Goal: Information Seeking & Learning: Learn about a topic

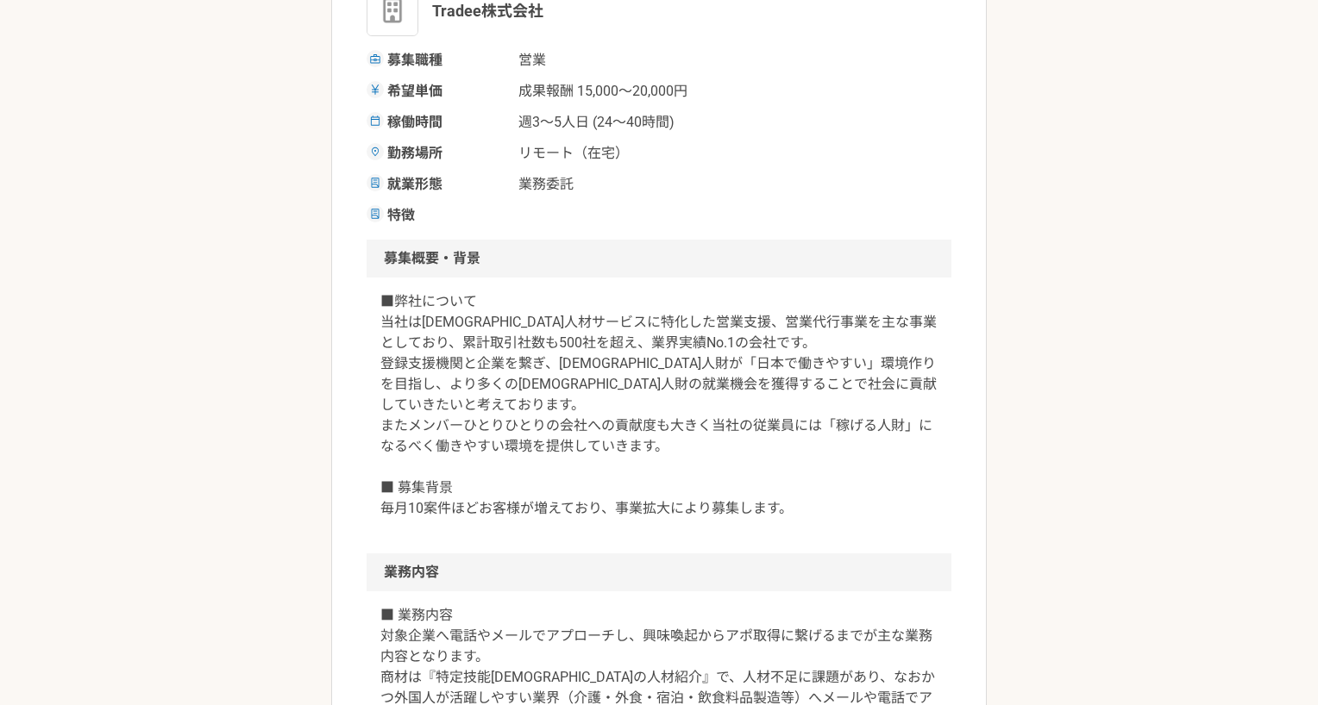
scroll to position [379, 0]
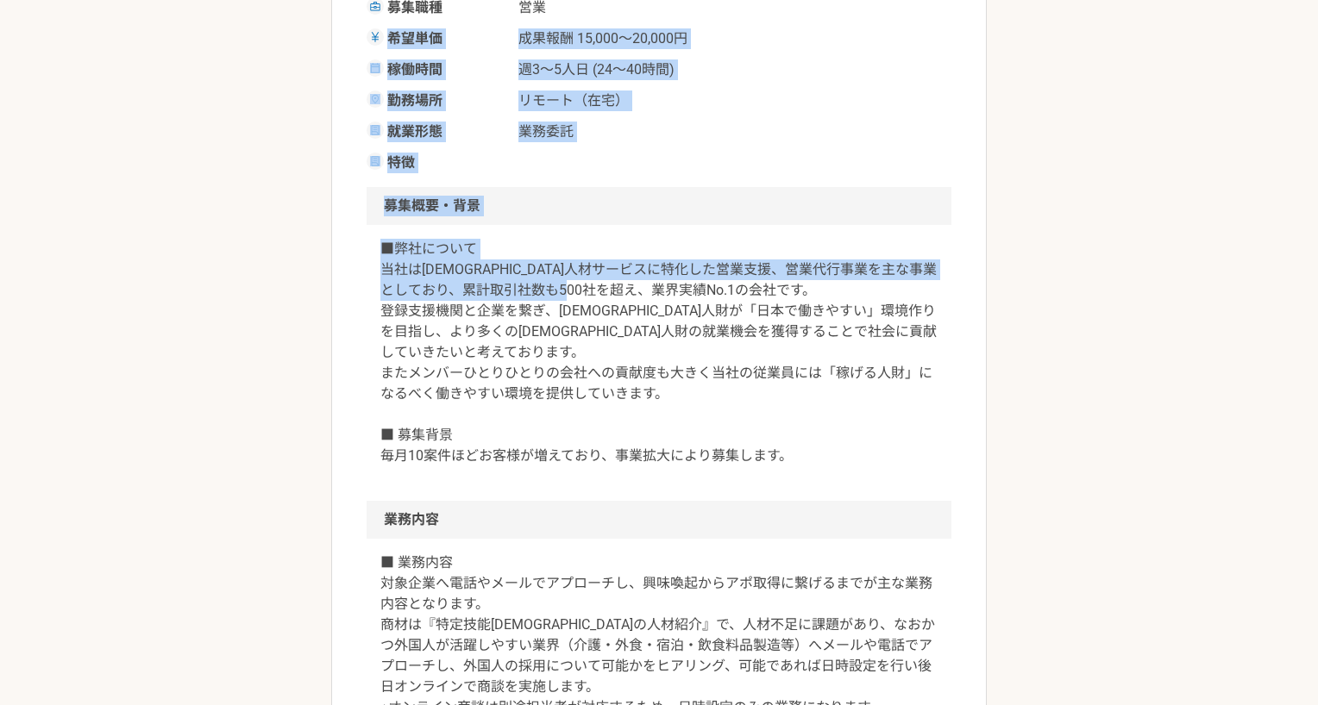
drag, startPoint x: 382, startPoint y: 22, endPoint x: 788, endPoint y: 383, distance: 543.1
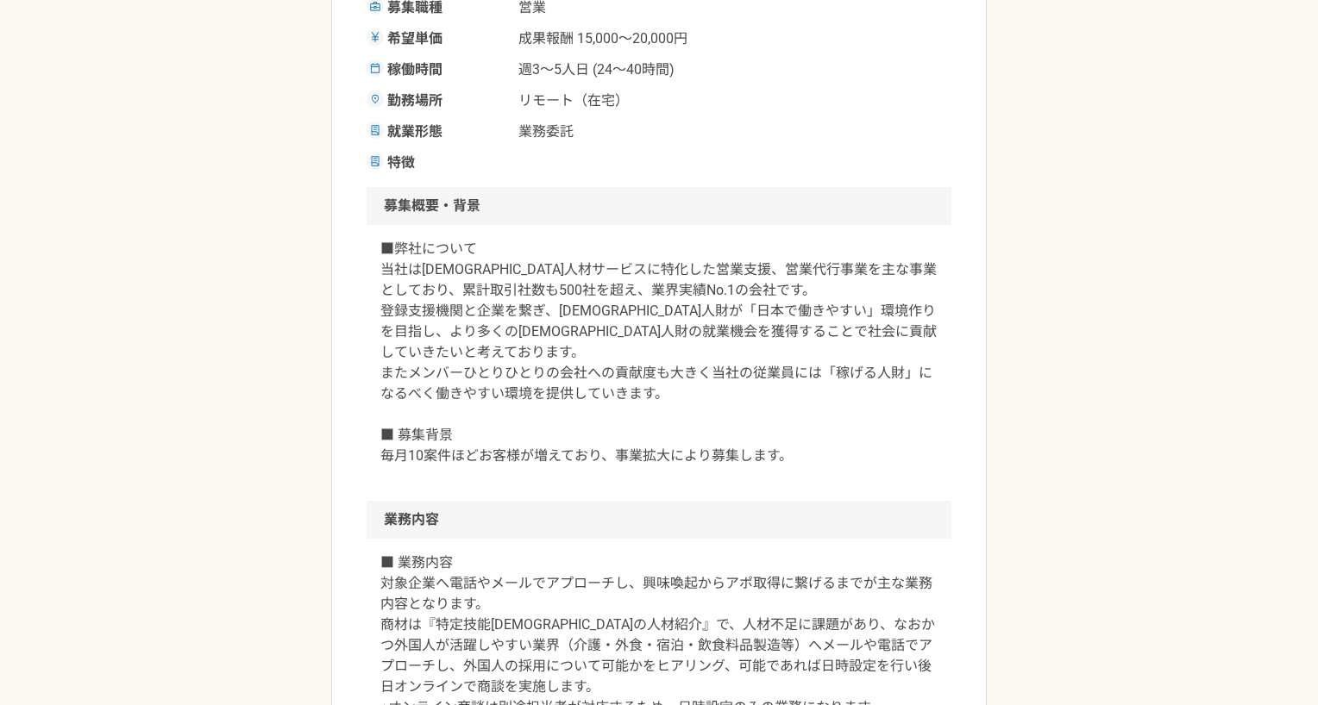
click at [860, 410] on p "■弊社について 当社は[DEMOGRAPHIC_DATA]人材サービスに特化した営業支援、営業代行事業を主な事業としており、累計取引社数も500社を超え、業界…" at bounding box center [658, 353] width 557 height 228
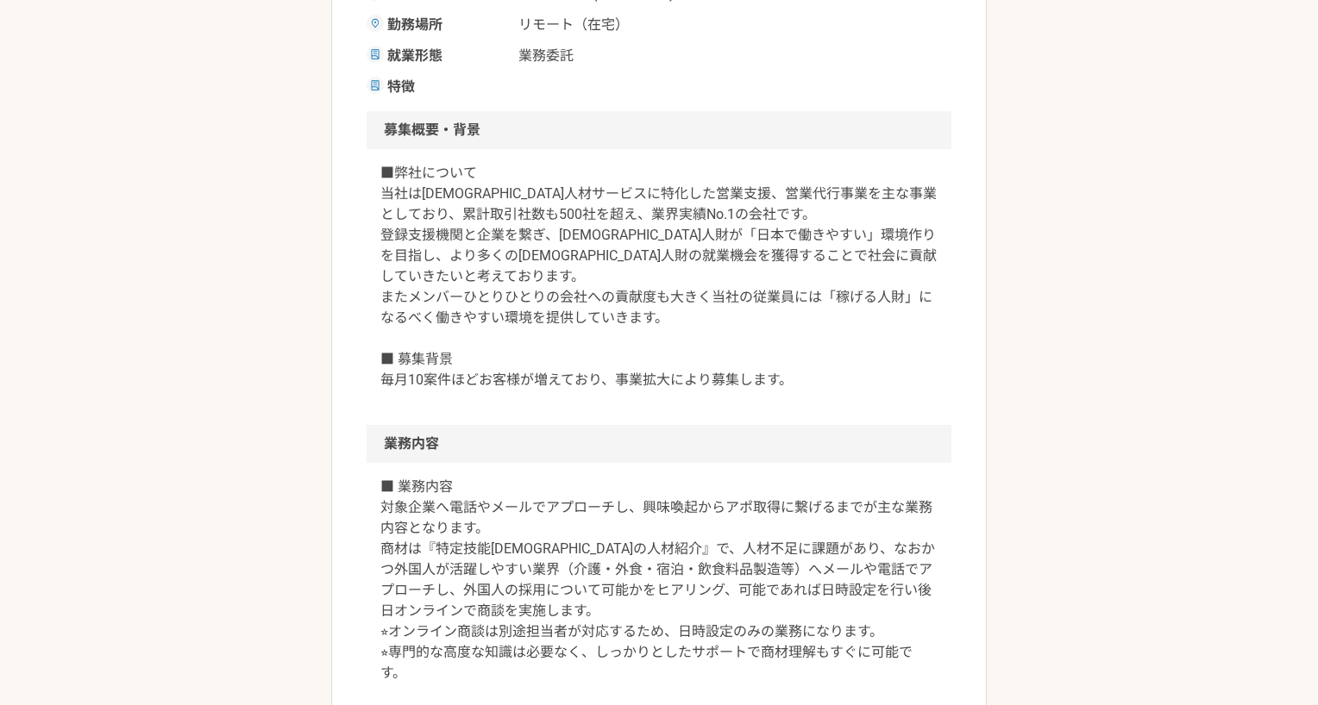
scroll to position [466, 0]
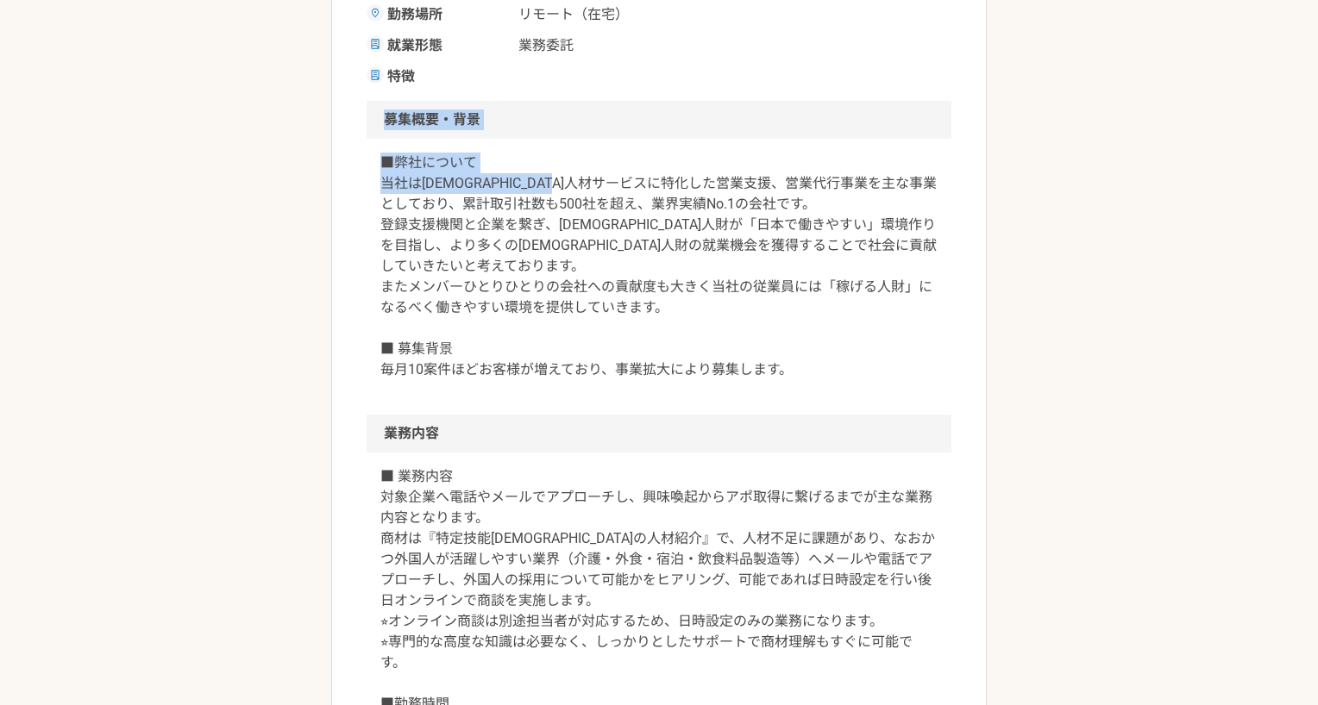
drag, startPoint x: 374, startPoint y: 113, endPoint x: 647, endPoint y: 179, distance: 280.3
click at [647, 179] on section "募集概要・背景 ■弊社について 当社は外国人人材サービスに特化した営業支援、営業代行事業を主な事業としており、累計取引社数も500社を超え、業界実績No.1の…" at bounding box center [659, 258] width 585 height 314
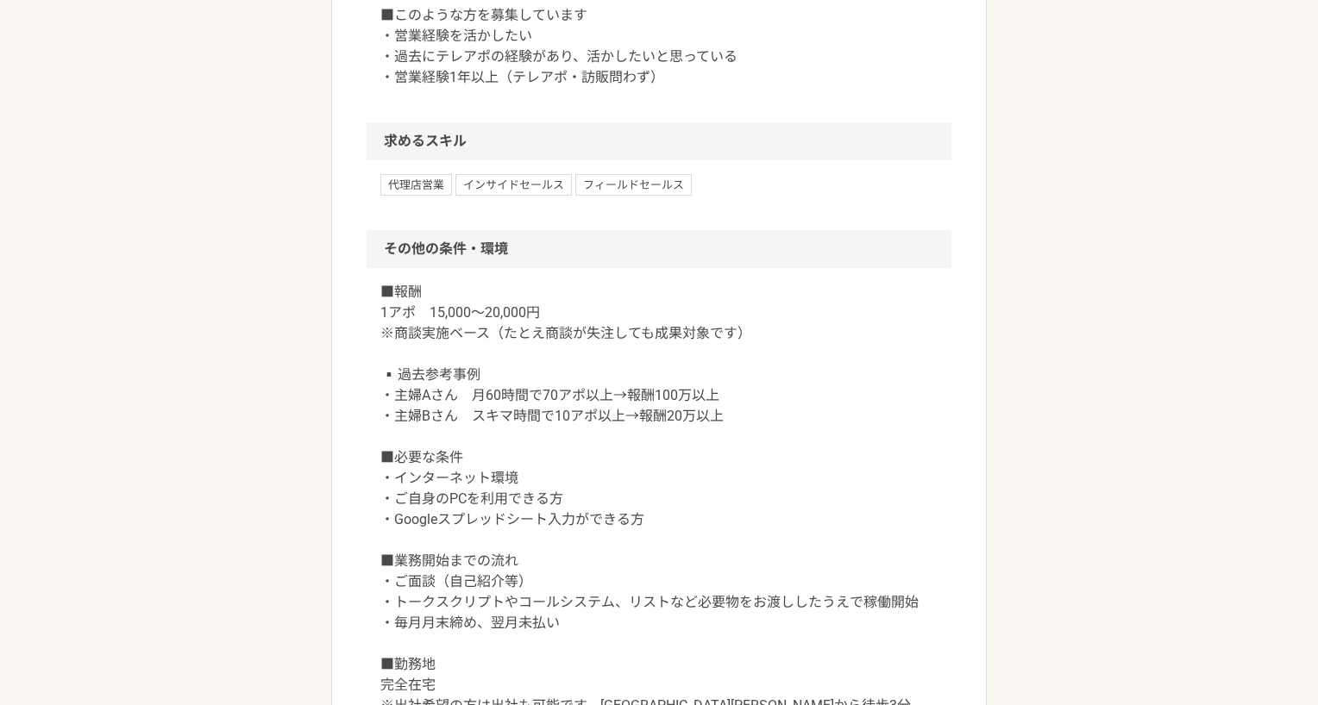
scroll to position [1307, 0]
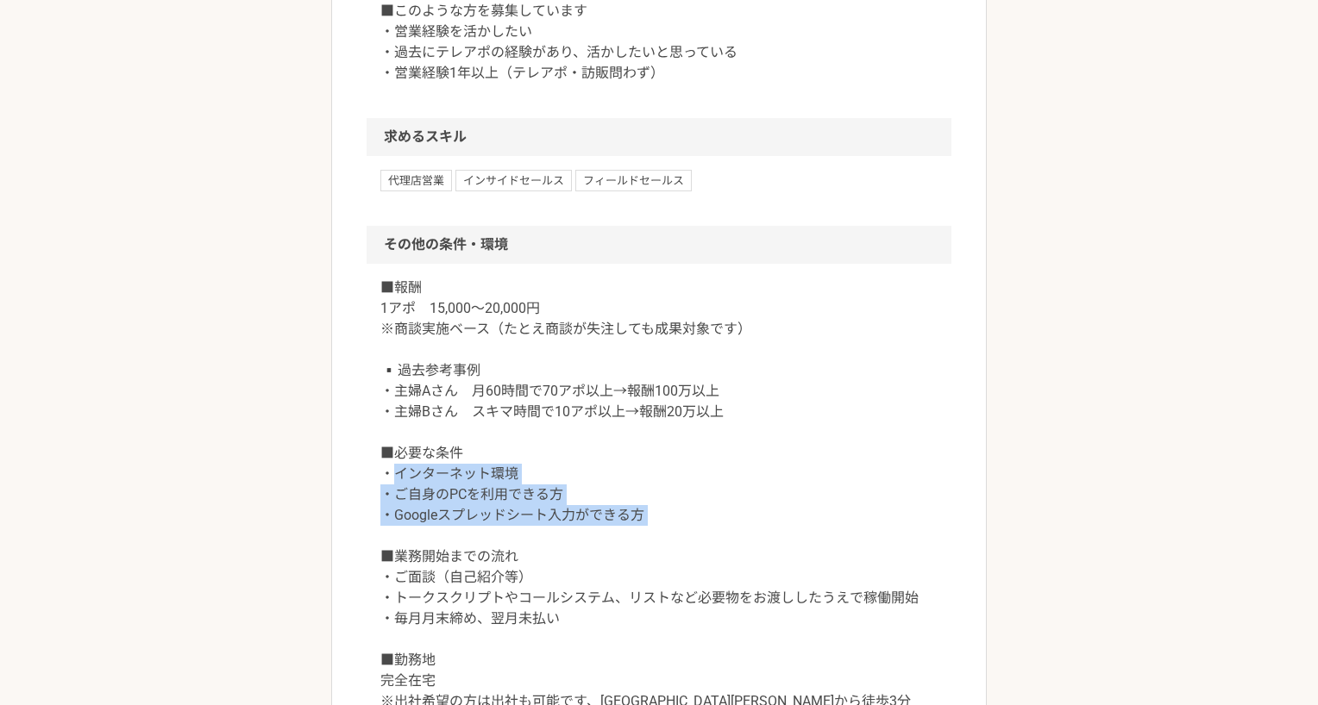
drag, startPoint x: 632, startPoint y: 545, endPoint x: 812, endPoint y: 568, distance: 181.7
click at [810, 568] on p "■報酬 1アポ　15,000～20,000円 ※商談実施ベース（たとえ商談が失注しても成果対象です） ▪️過去参考事例 ・主婦Aさん　月60時間で70アポ以上…" at bounding box center [658, 495] width 557 height 435
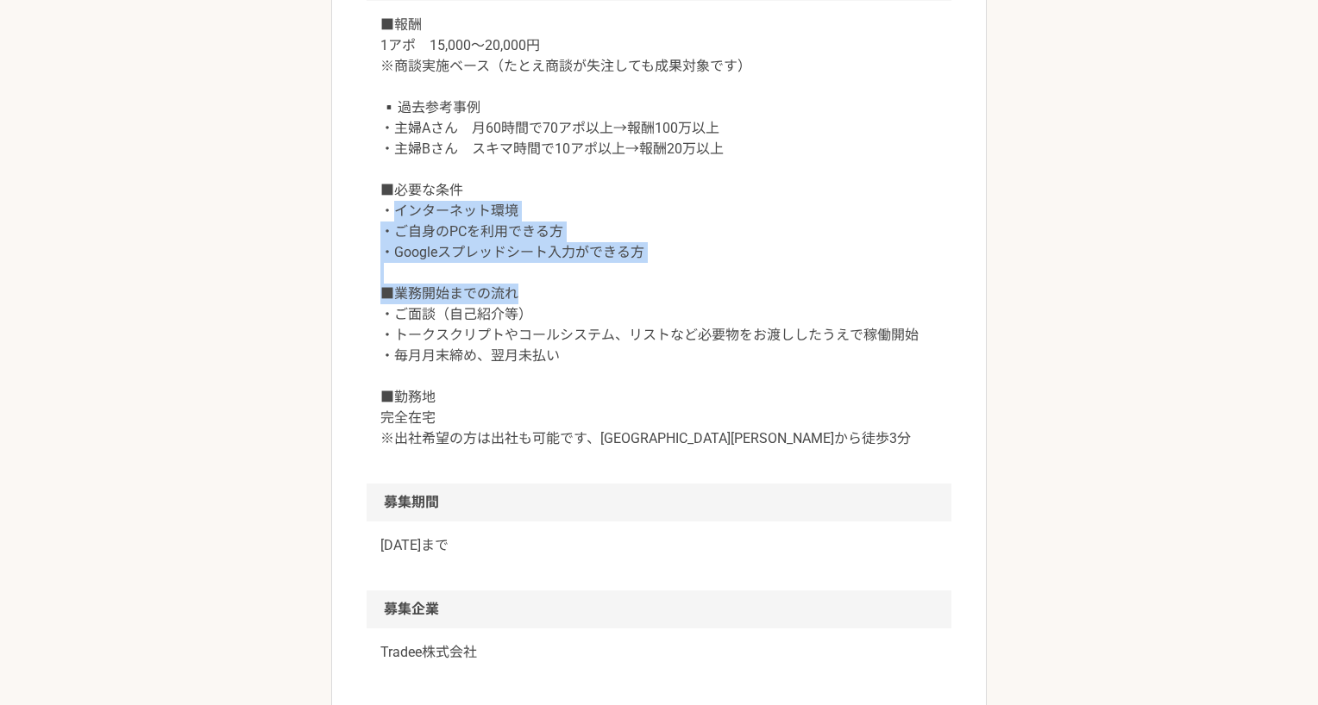
scroll to position [1842, 0]
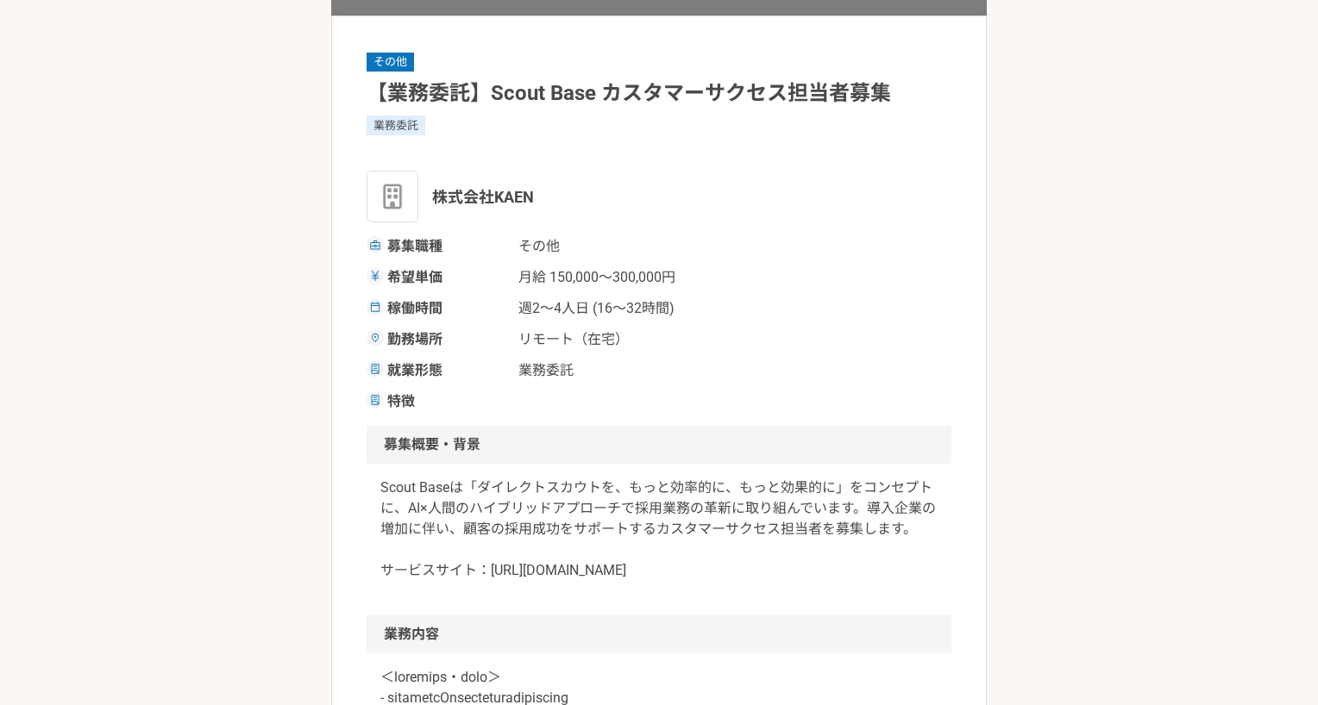
scroll to position [178, 0]
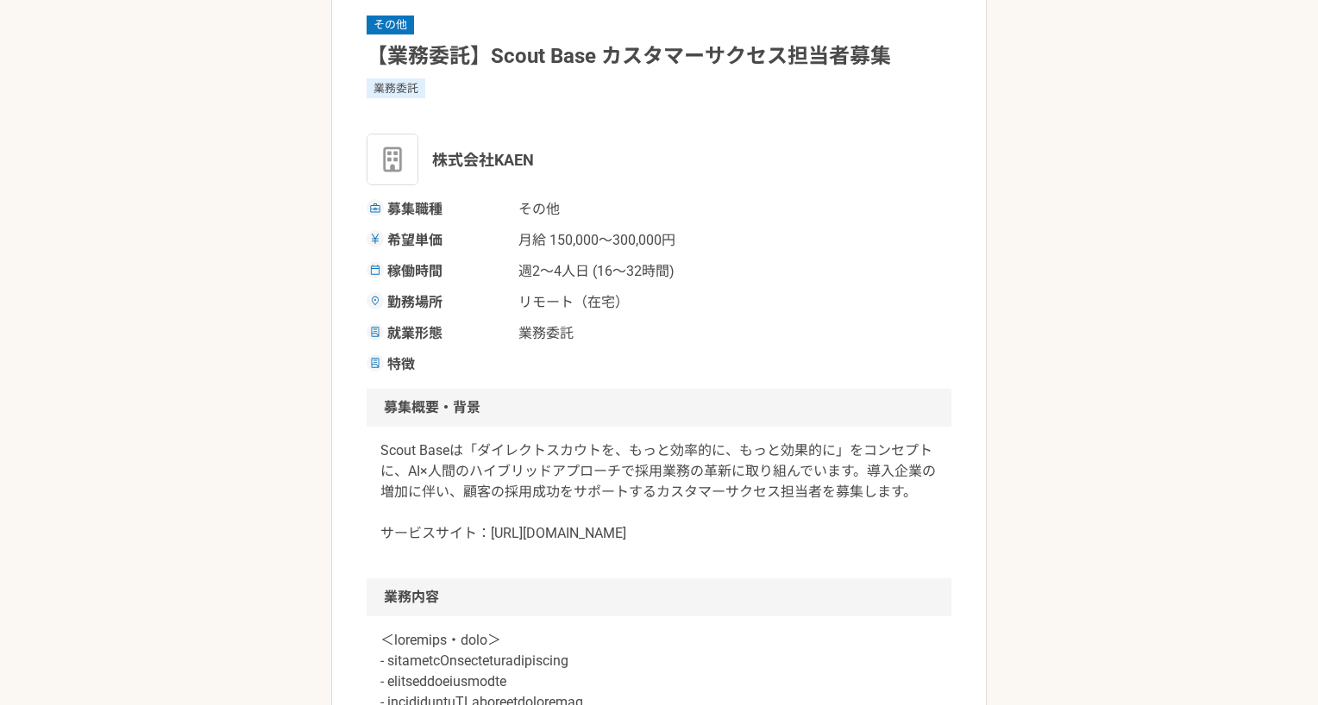
drag, startPoint x: 388, startPoint y: 444, endPoint x: 887, endPoint y: 535, distance: 506.6
click at [887, 535] on p "Scout Baseは「ダイレクトスカウトを、もっと効率的に、もっと効果的に」をコンセプトに、AI×人間のハイブリッドアプローチで採用業務の革新に取り組んでい…" at bounding box center [658, 492] width 557 height 103
click at [888, 534] on p "Scout Baseは「ダイレクトスカウトを、もっと効率的に、もっと効果的に」をコンセプトに、AI×人間のハイブリッドアプローチで採用業務の革新に取り組んでい…" at bounding box center [658, 492] width 557 height 103
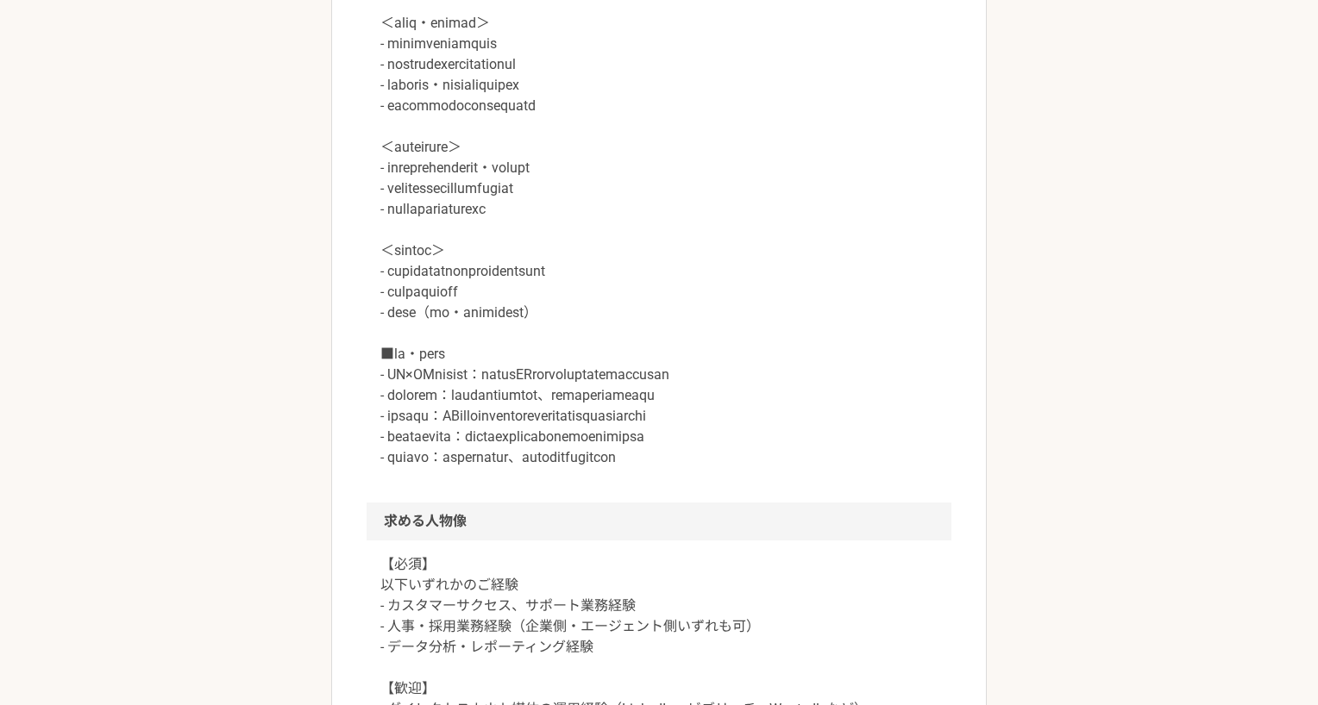
scroll to position [1006, 0]
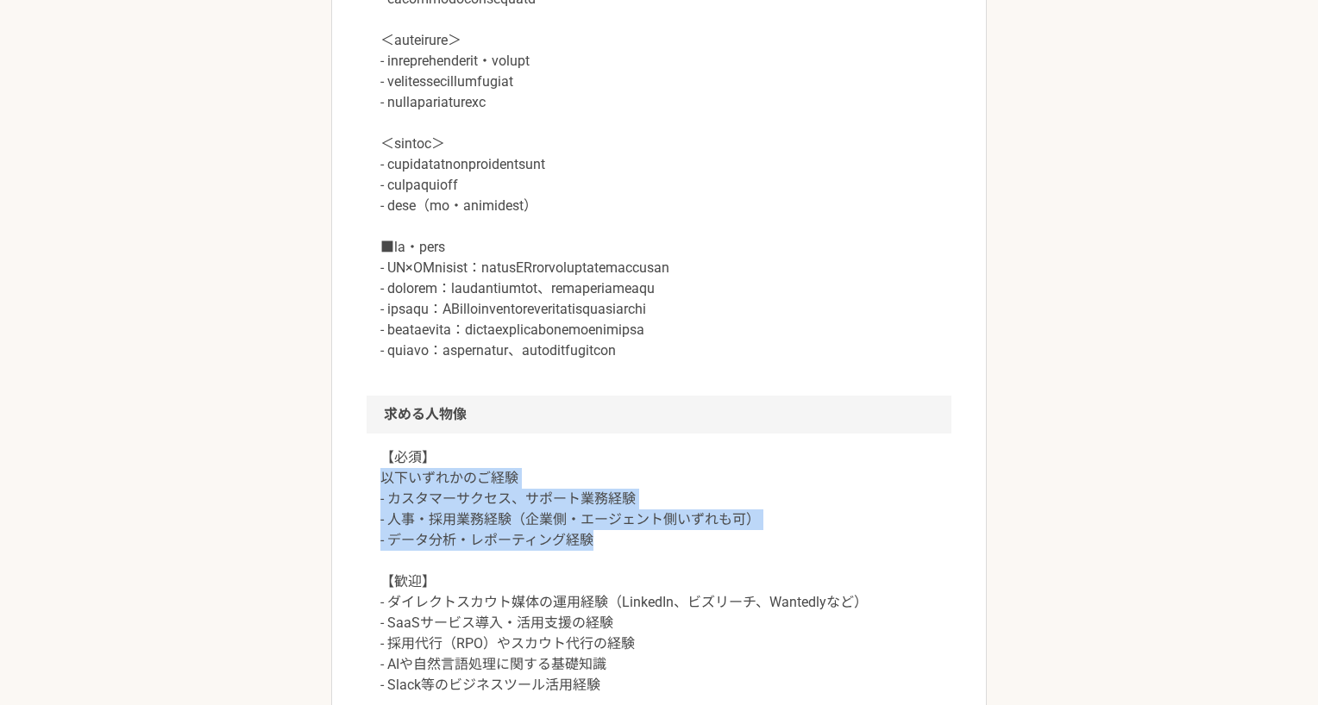
drag, startPoint x: 354, startPoint y: 494, endPoint x: 770, endPoint y: 561, distance: 421.0
click at [768, 561] on article "その他 【業務委託】Scout Base カスタマーサクセス担当者募集 業務委託 株式会社KAEN 募集職種 その他 希望単価 月給 150,000〜300,…" at bounding box center [658, 386] width 655 height 2472
click at [770, 561] on p "【必須】 以下いずれかのご経験 - カスタマーサクセス、サポート業務経験 - 人事・採用業務経験（企業側・エージェント側いずれも可） - データ分析・レポーテ…" at bounding box center [658, 644] width 557 height 393
drag, startPoint x: 681, startPoint y: 570, endPoint x: 363, endPoint y: 499, distance: 326.0
click at [363, 499] on article "その他 【業務委託】Scout Base カスタマーサクセス担当者募集 業務委託 株式会社KAEN 募集職種 その他 希望単価 月給 150,000〜300,…" at bounding box center [658, 386] width 655 height 2472
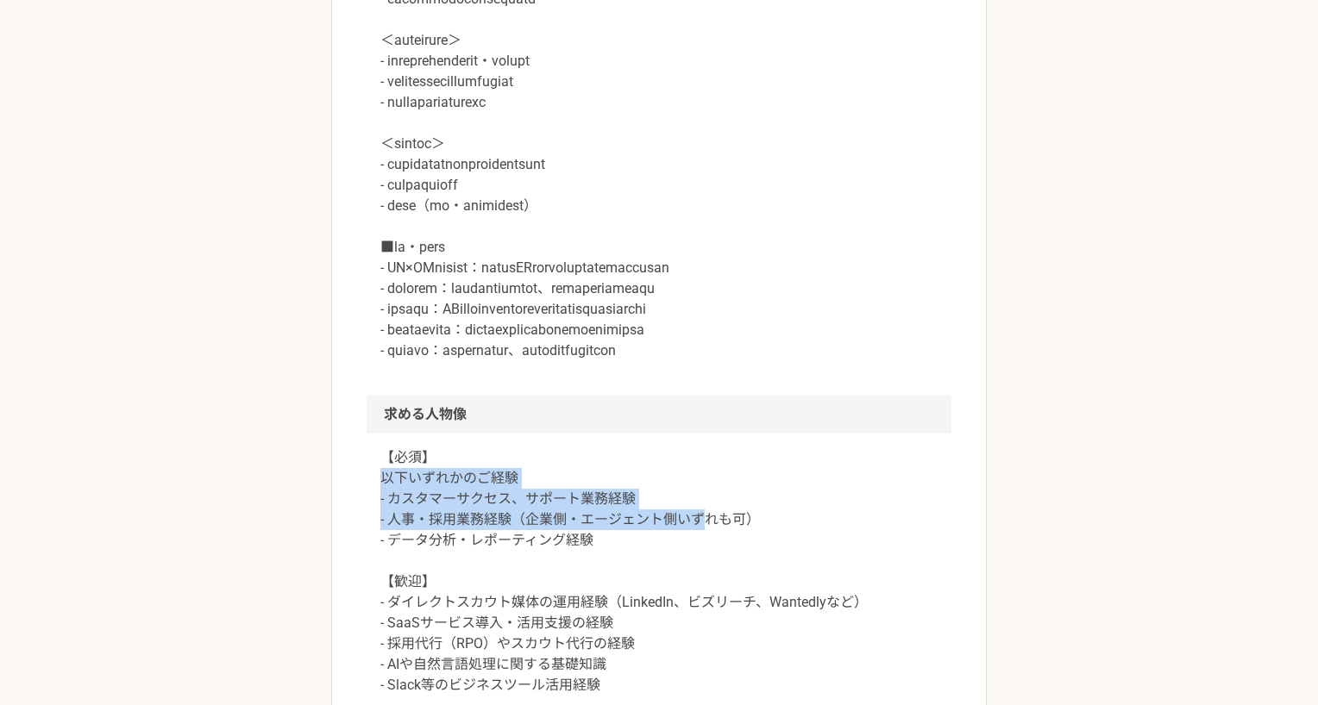
drag, startPoint x: 349, startPoint y: 493, endPoint x: 800, endPoint y: 547, distance: 454.2
click at [779, 549] on article "その他 【業務委託】Scout Base カスタマーサクセス担当者募集 業務委託 株式会社KAEN 募集職種 その他 希望単価 月給 150,000〜300,…" at bounding box center [658, 386] width 655 height 2472
drag, startPoint x: 749, startPoint y: 570, endPoint x: 351, endPoint y: 496, distance: 405.3
click at [351, 496] on article "その他 【業務委託】Scout Base カスタマーサクセス担当者募集 業務委託 株式会社KAEN 募集職種 その他 希望単価 月給 150,000〜300,…" at bounding box center [658, 386] width 655 height 2472
drag, startPoint x: 350, startPoint y: 495, endPoint x: 889, endPoint y: 543, distance: 541.2
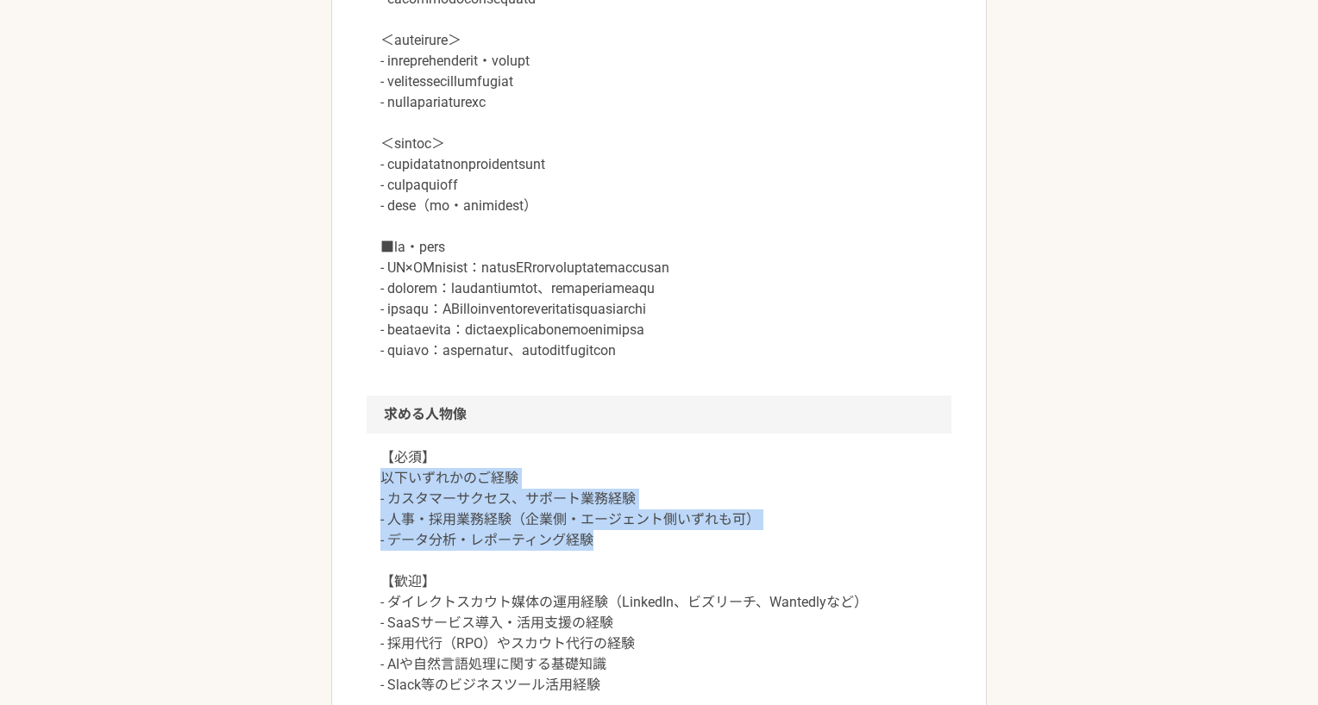
click at [880, 547] on article "その他 【業務委託】Scout Base カスタマーサクセス担当者募集 業務委託 株式会社KAEN 募集職種 その他 希望単価 月給 150,000〜300,…" at bounding box center [658, 386] width 655 height 2472
drag, startPoint x: 850, startPoint y: 552, endPoint x: 334, endPoint y: 509, distance: 518.4
click at [337, 511] on article "その他 【業務委託】Scout Base カスタマーサクセス担当者募集 業務委託 株式会社KAEN 募集職種 その他 希望単価 月給 150,000〜300,…" at bounding box center [658, 386] width 655 height 2472
drag, startPoint x: 334, startPoint y: 509, endPoint x: 735, endPoint y: 568, distance: 405.4
click at [722, 568] on article "その他 【業務委託】Scout Base カスタマーサクセス担当者募集 業務委託 株式会社KAEN 募集職種 その他 希望単価 月給 150,000〜300,…" at bounding box center [658, 386] width 655 height 2472
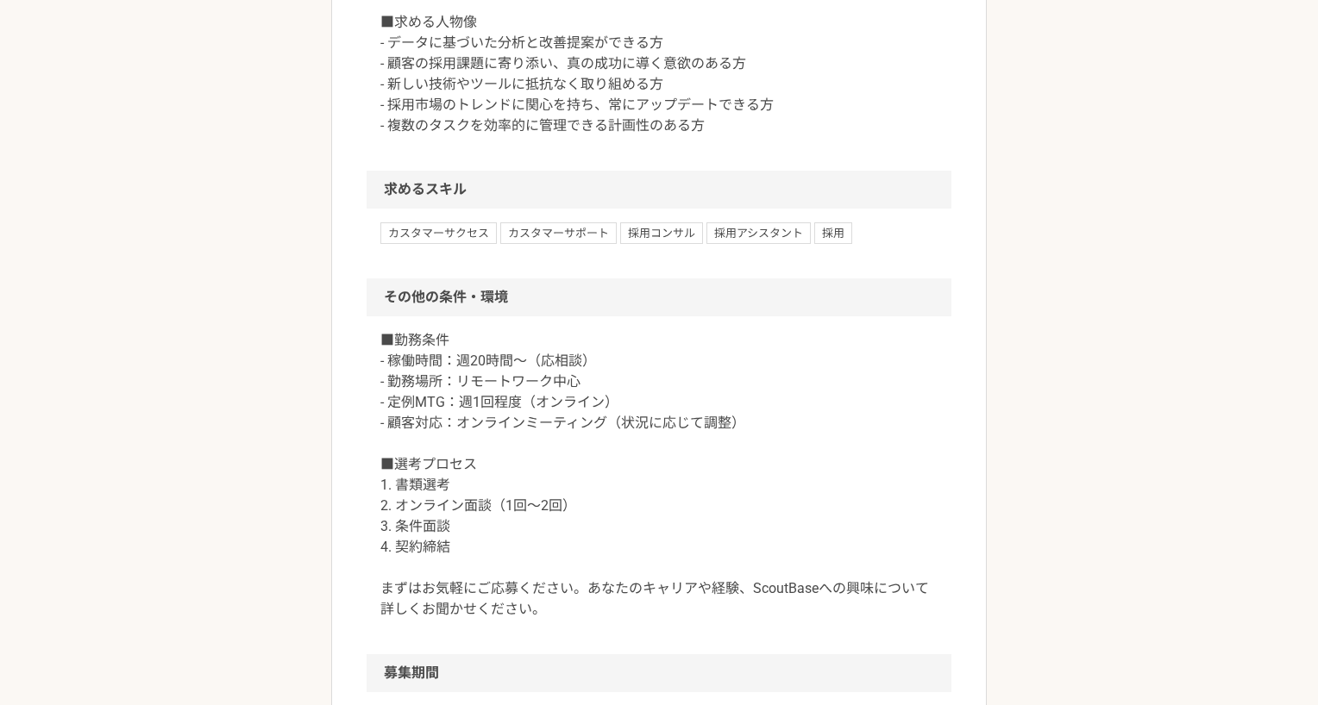
scroll to position [1711, 0]
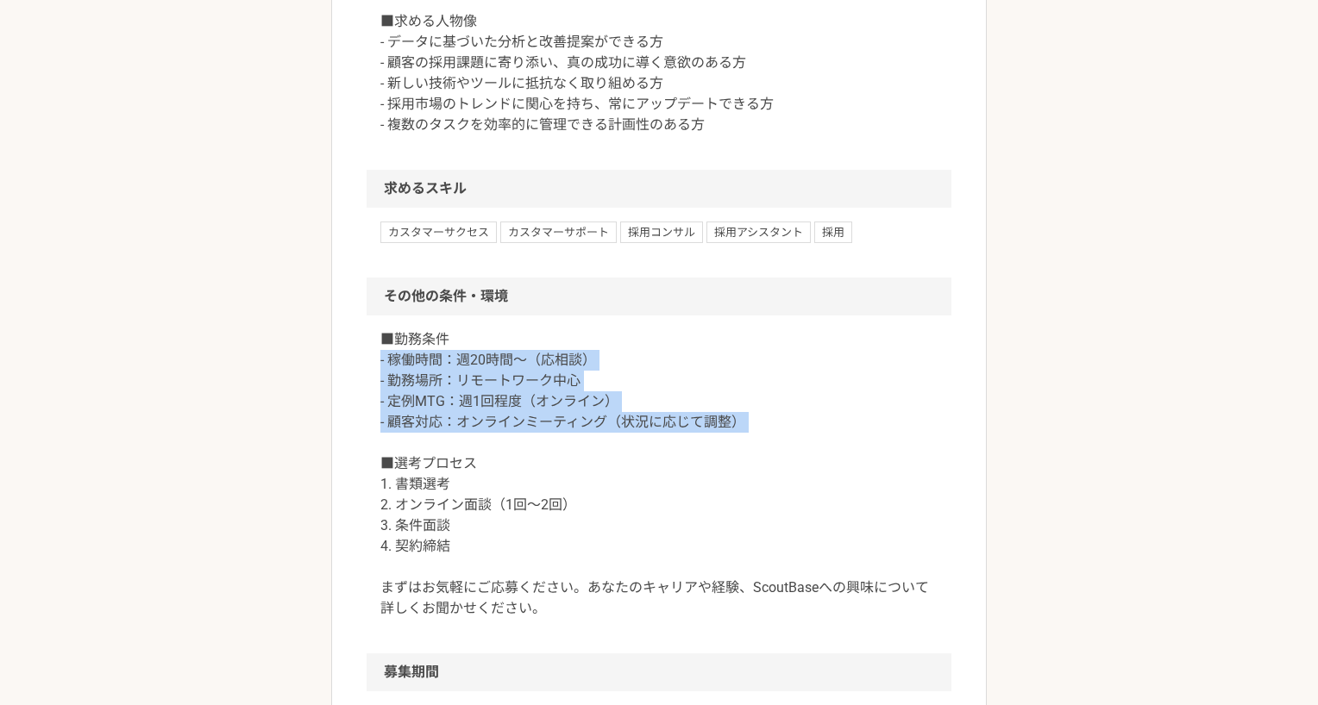
drag, startPoint x: 764, startPoint y: 455, endPoint x: 316, endPoint y: 381, distance: 454.4
drag, startPoint x: 365, startPoint y: 386, endPoint x: 991, endPoint y: 439, distance: 628.3
drag, startPoint x: 945, startPoint y: 442, endPoint x: 287, endPoint y: 376, distance: 661.4
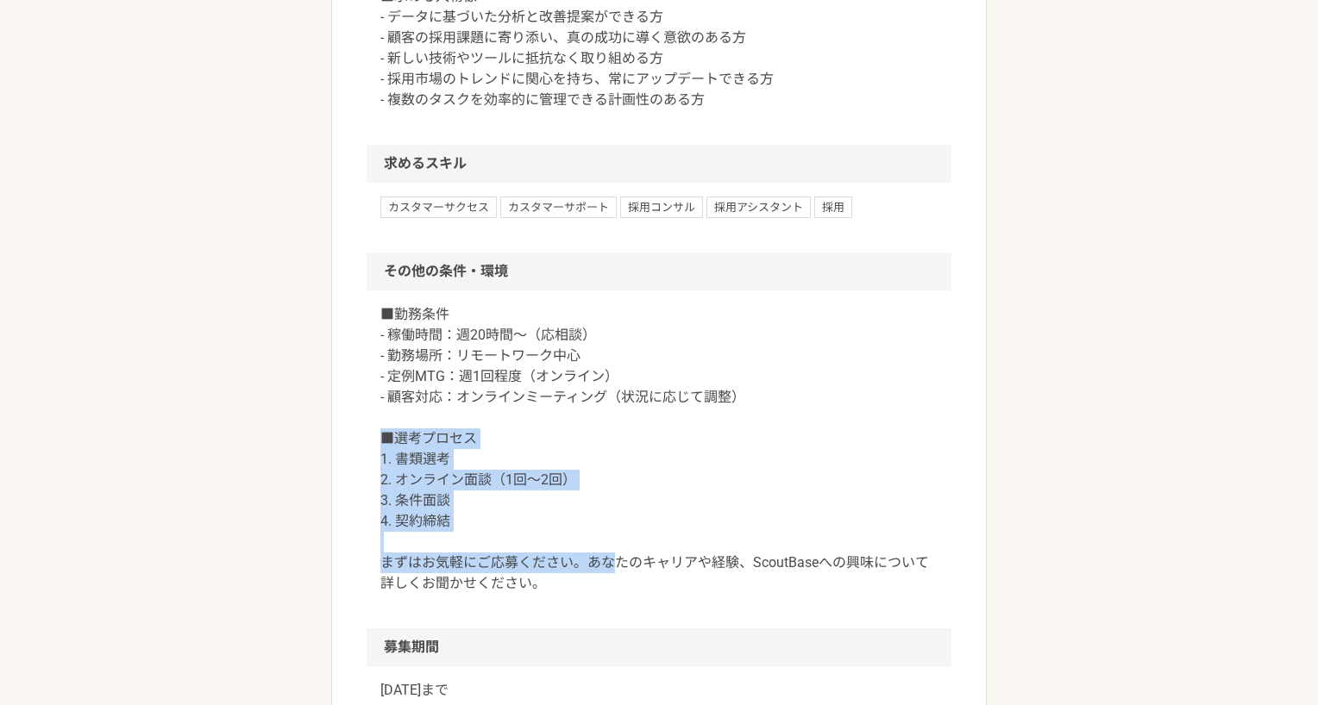
drag, startPoint x: 369, startPoint y: 458, endPoint x: 687, endPoint y: 584, distance: 342.2
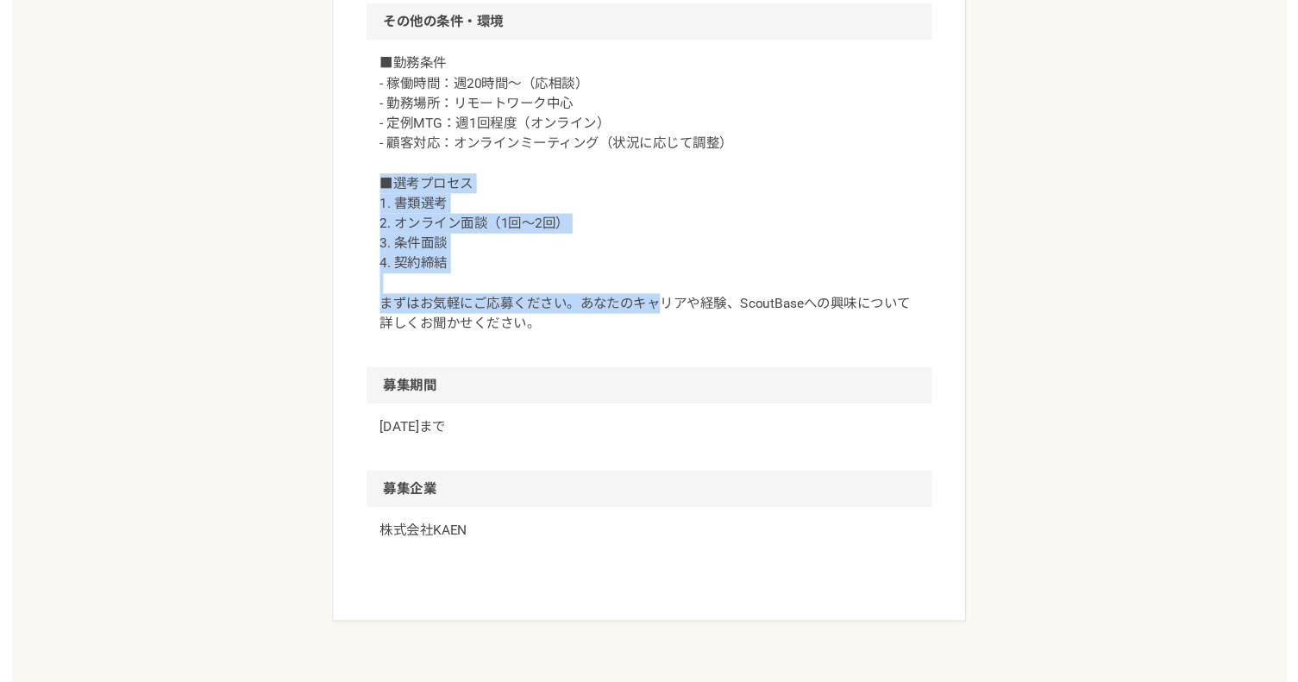
scroll to position [1992, 0]
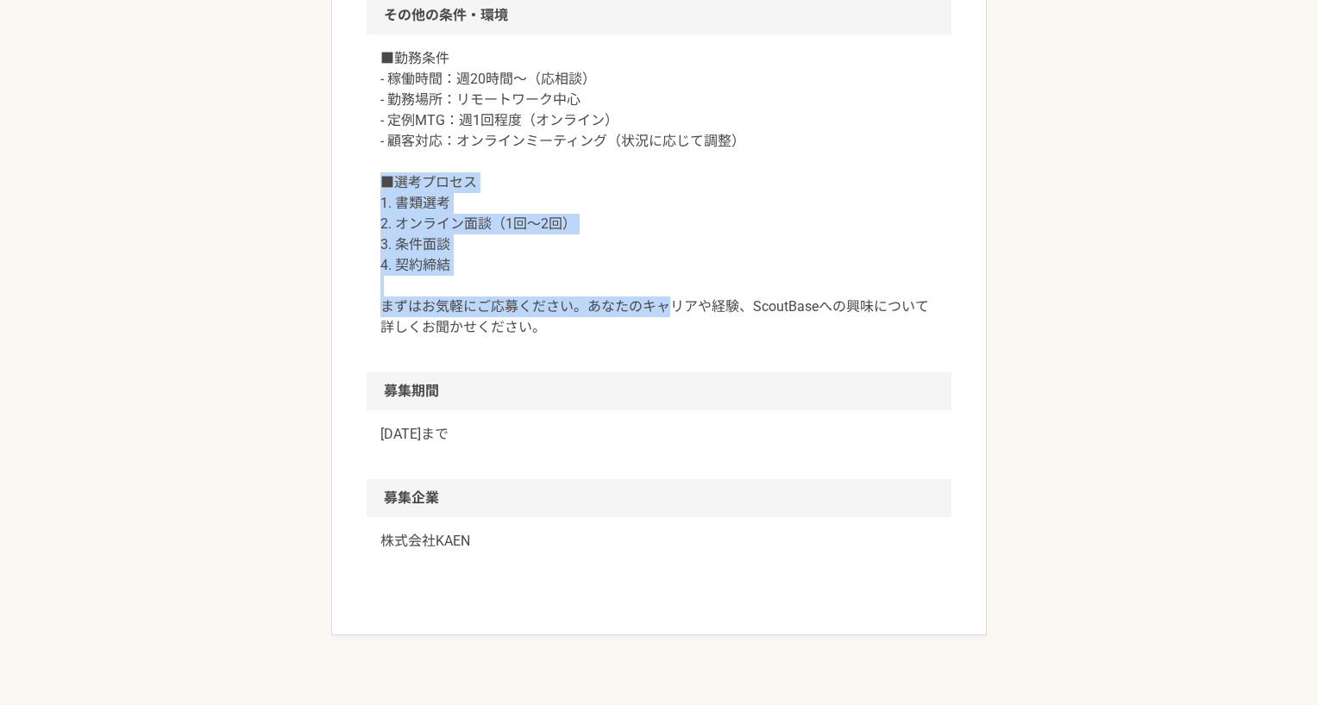
drag, startPoint x: 686, startPoint y: 456, endPoint x: 682, endPoint y: 422, distance: 34.7
click at [682, 429] on section "募集期間 [DATE]まで" at bounding box center [659, 426] width 585 height 107
